Goal: Complete application form

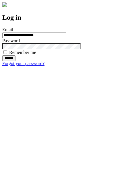
type input "**********"
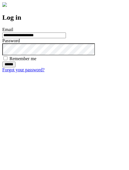
click at [15, 67] on input "******" at bounding box center [8, 65] width 13 height 6
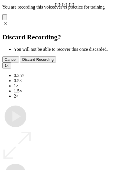
type input "**********"
